Goal: Information Seeking & Learning: Learn about a topic

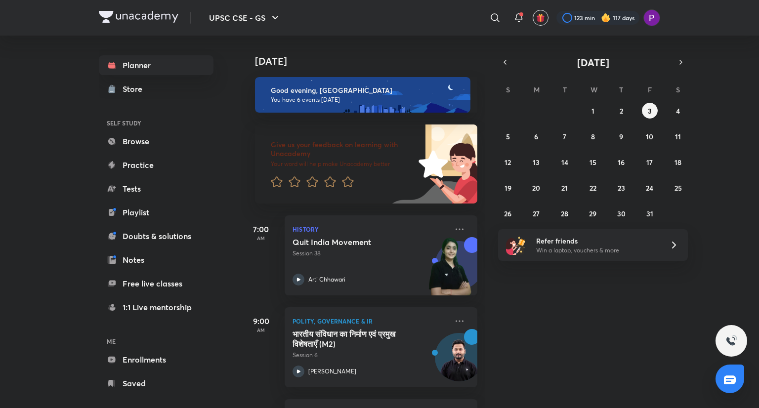
click at [447, 31] on div "UPSC CSE - GS ​ 123 min 117 days" at bounding box center [379, 18] width 561 height 36
click at [502, 68] on button "button" at bounding box center [505, 62] width 14 height 14
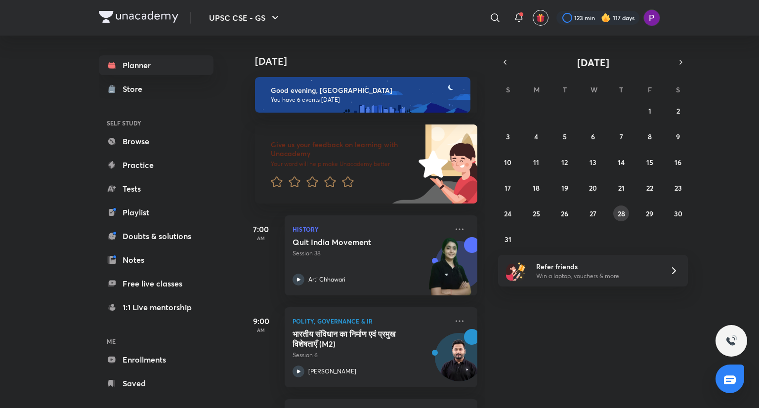
click at [622, 218] on button "28" at bounding box center [621, 214] width 16 height 16
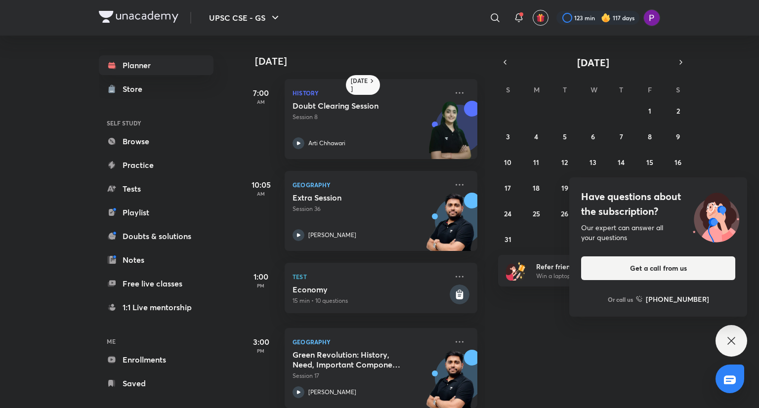
click at [737, 337] on div "Have questions about the subscription? Our expert can answer all your questions…" at bounding box center [732, 341] width 32 height 32
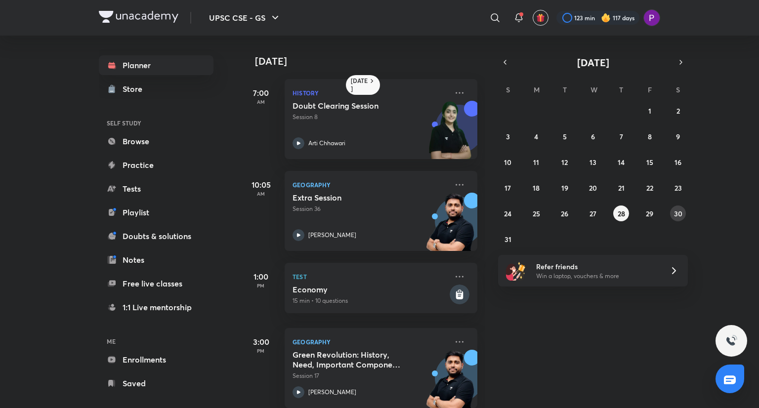
click at [677, 211] on abbr "30" at bounding box center [678, 213] width 8 height 9
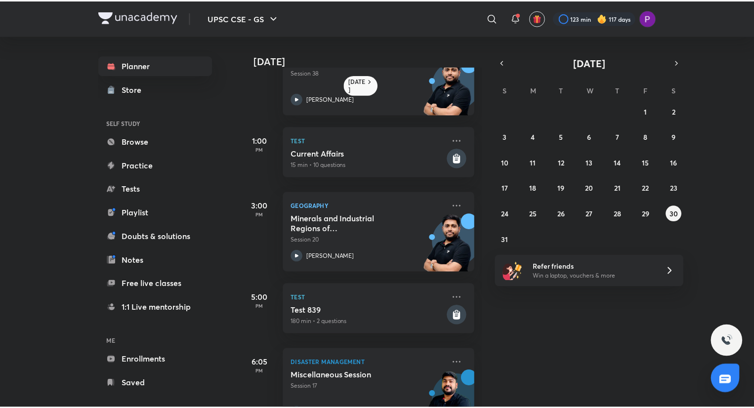
scroll to position [172, 0]
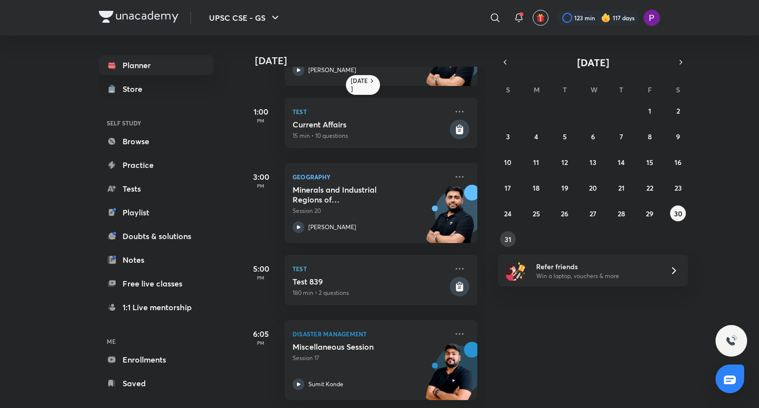
click at [500, 247] on div "27 28 29 30 31 1 2 3 4 5 6 7 8 9 10 11 12 13 14 15 16 17 18 19 20 21 22 23 24 2…" at bounding box center [593, 175] width 190 height 144
click at [506, 239] on abbr "31" at bounding box center [508, 239] width 7 height 9
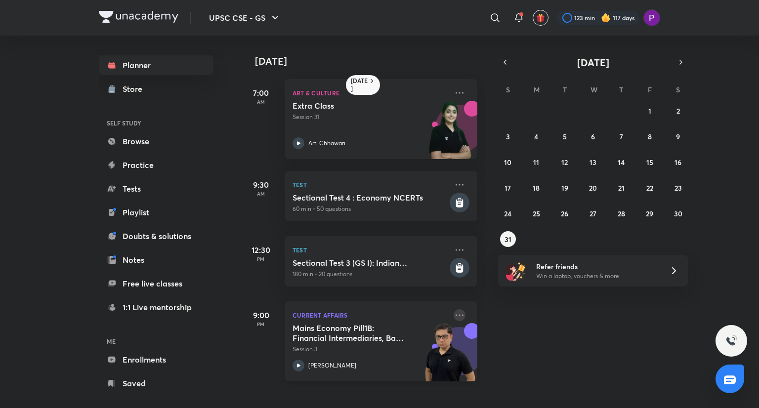
click at [456, 316] on icon at bounding box center [460, 314] width 8 height 1
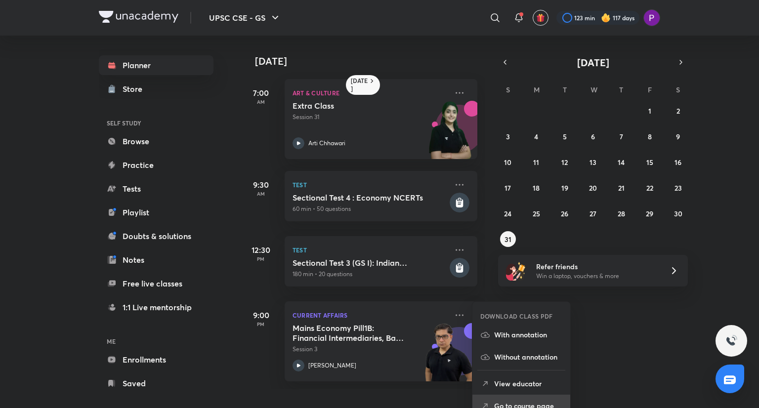
click at [522, 402] on p "Go to course page" at bounding box center [528, 406] width 68 height 10
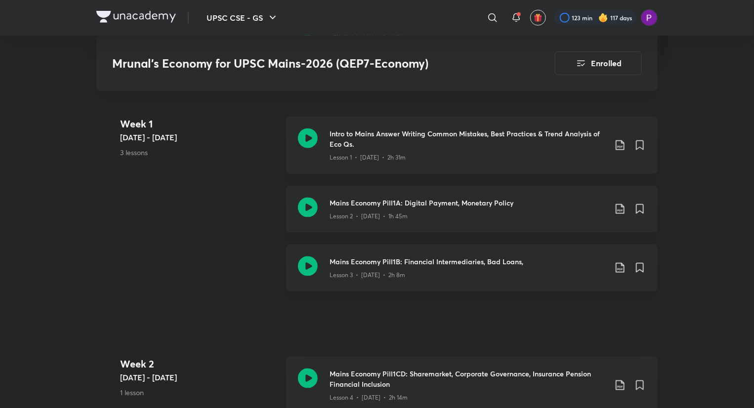
scroll to position [527, 0]
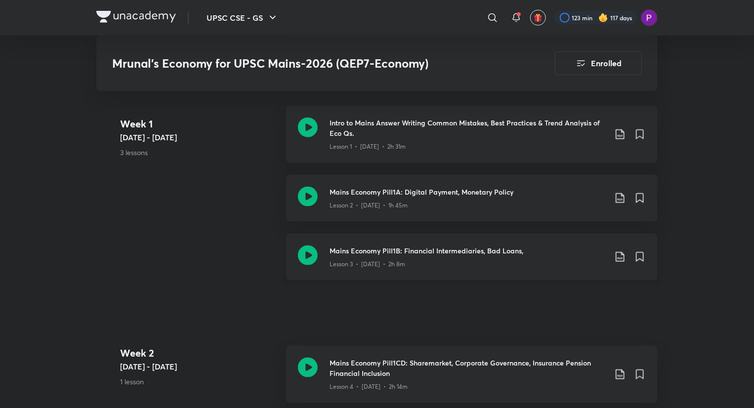
click at [468, 256] on div "Lesson 3 • Aug 31 • 2h 8m" at bounding box center [468, 262] width 277 height 13
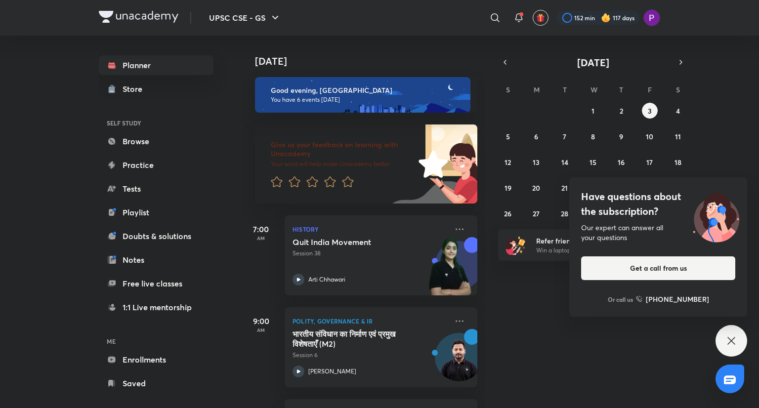
click at [729, 336] on icon at bounding box center [731, 341] width 12 height 12
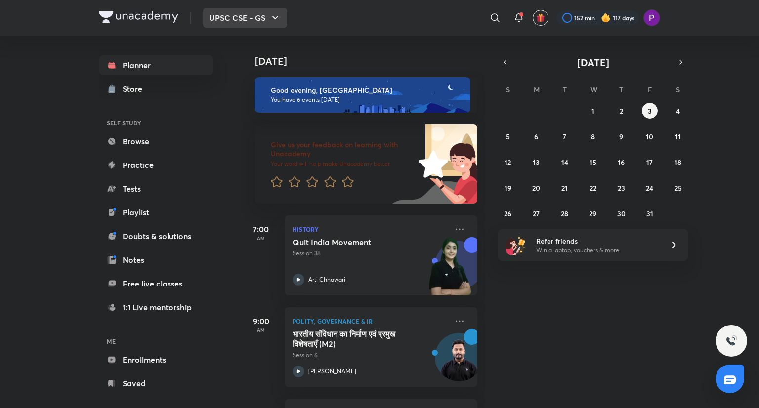
click at [268, 19] on button "UPSC CSE - GS" at bounding box center [245, 18] width 84 height 20
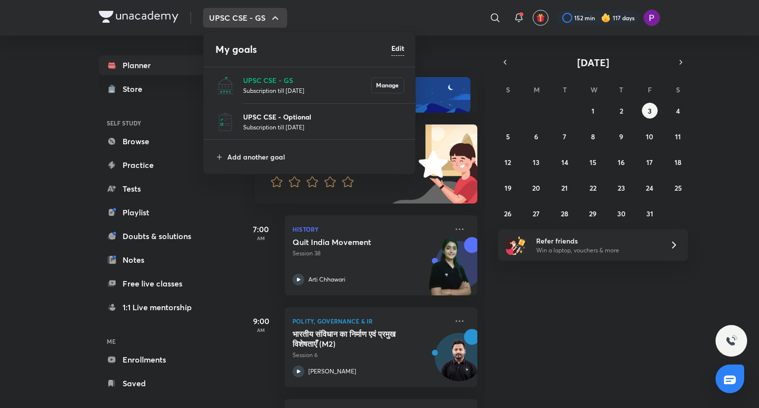
click at [304, 119] on p "UPSC CSE - Optional" at bounding box center [323, 117] width 161 height 10
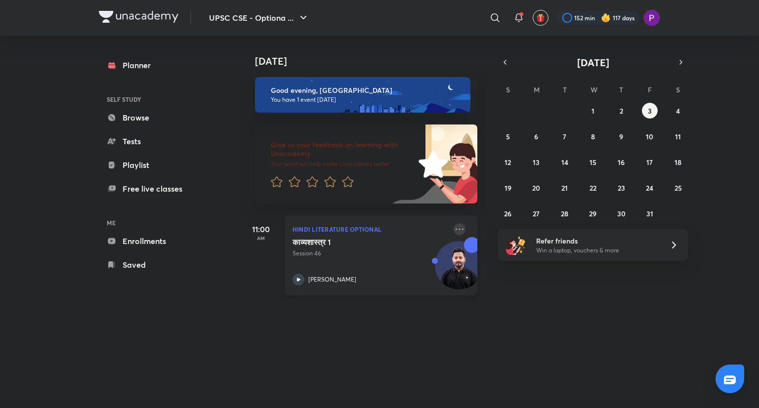
click at [454, 232] on icon at bounding box center [460, 229] width 12 height 12
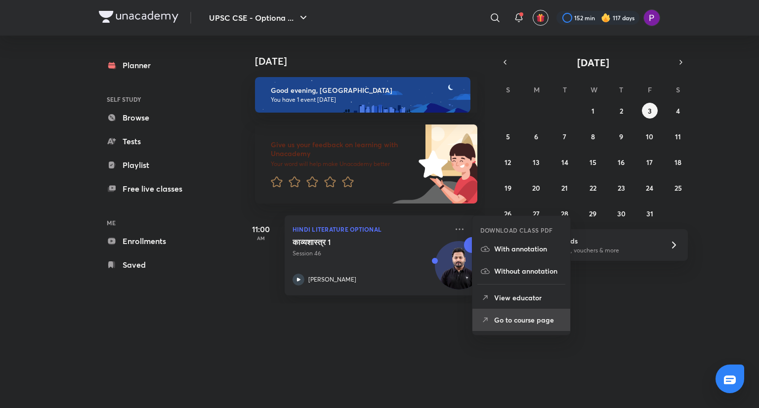
click at [515, 319] on p "Go to course page" at bounding box center [528, 320] width 68 height 10
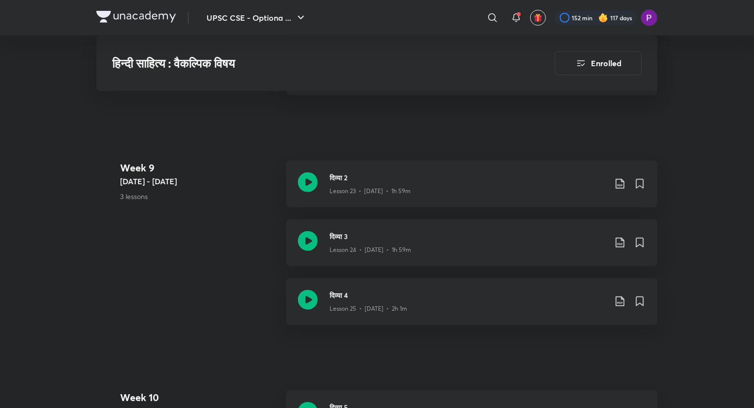
scroll to position [2136, 0]
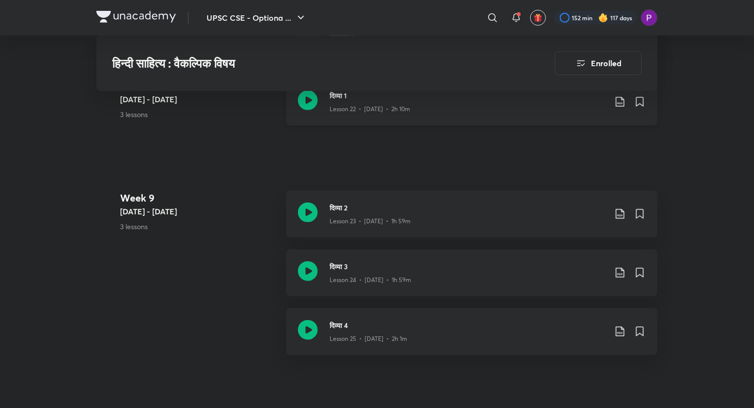
click at [495, 107] on div "Lesson 22 • [DATE] • 2h 10m" at bounding box center [468, 107] width 277 height 13
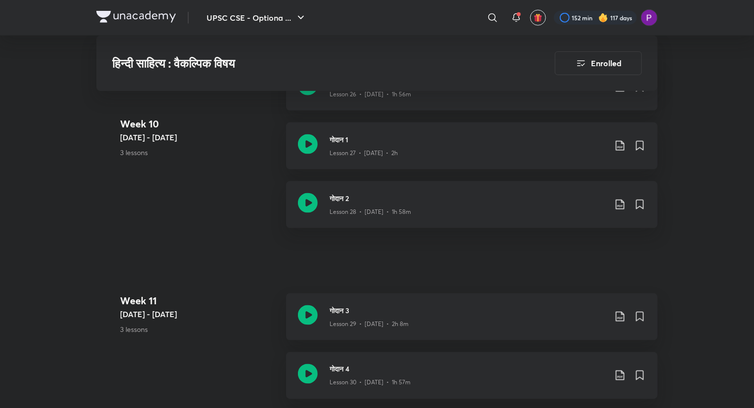
scroll to position [2136, 0]
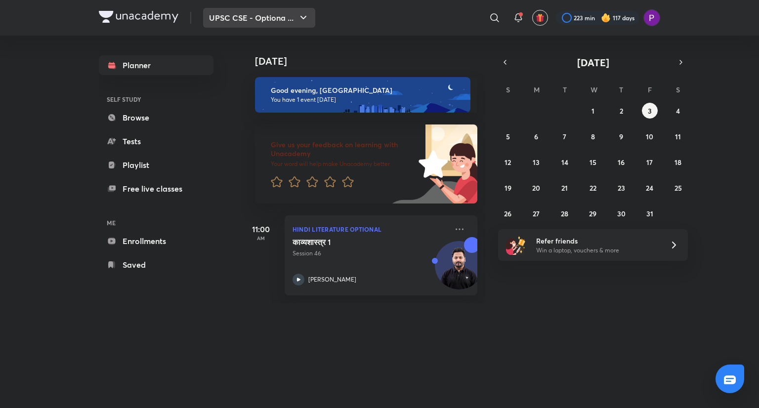
click at [234, 17] on button "UPSC CSE - Optiona ..." at bounding box center [259, 18] width 112 height 20
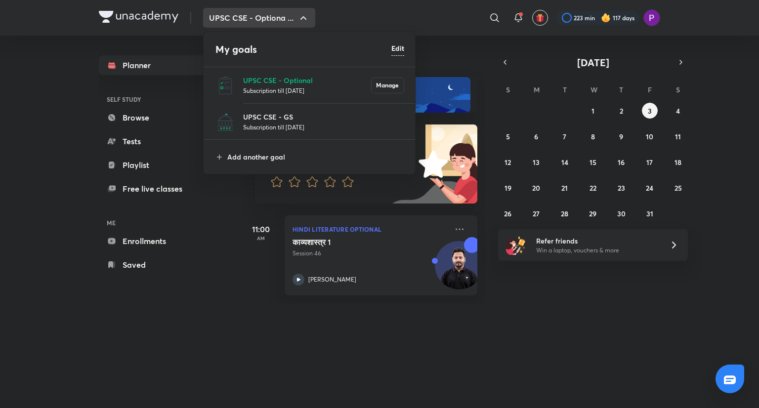
click at [278, 110] on li "UPSC CSE - GS Subscription till [DATE]" at bounding box center [310, 122] width 212 height 36
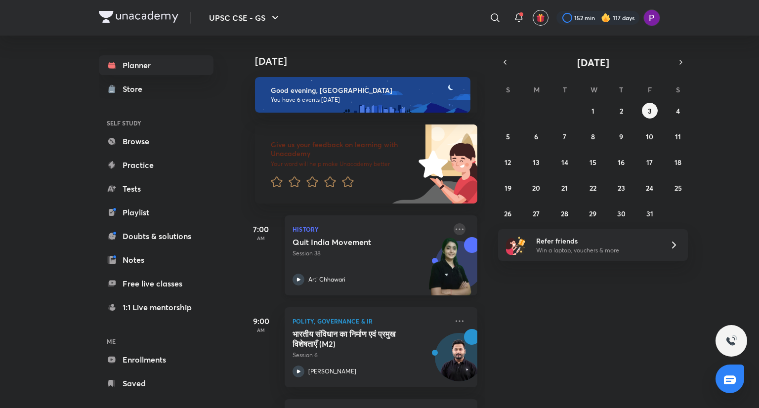
click at [454, 229] on icon at bounding box center [460, 229] width 12 height 12
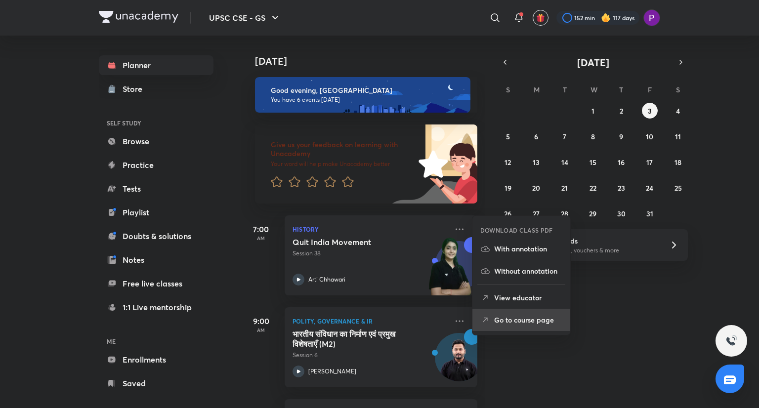
click at [528, 320] on p "Go to course page" at bounding box center [528, 320] width 68 height 10
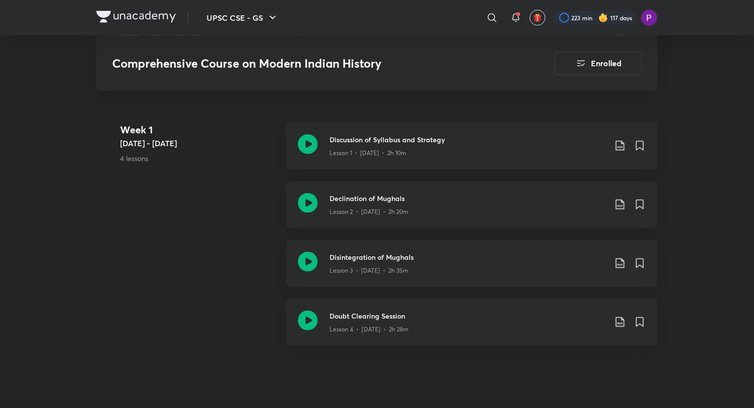
scroll to position [516, 0]
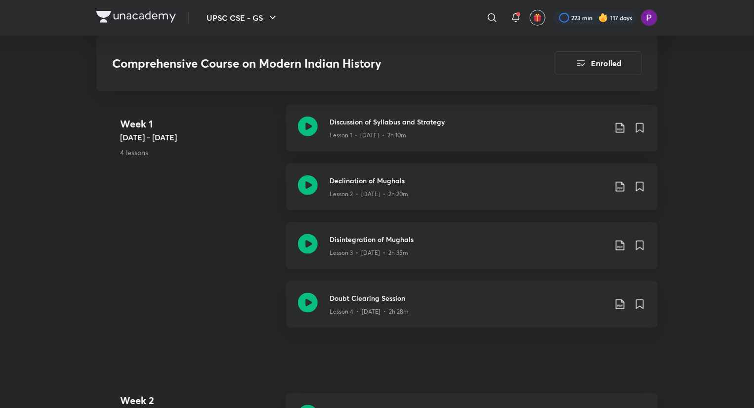
click at [460, 242] on h3 "Disintegration of Mughals" at bounding box center [468, 239] width 277 height 10
